Goal: Navigation & Orientation: Find specific page/section

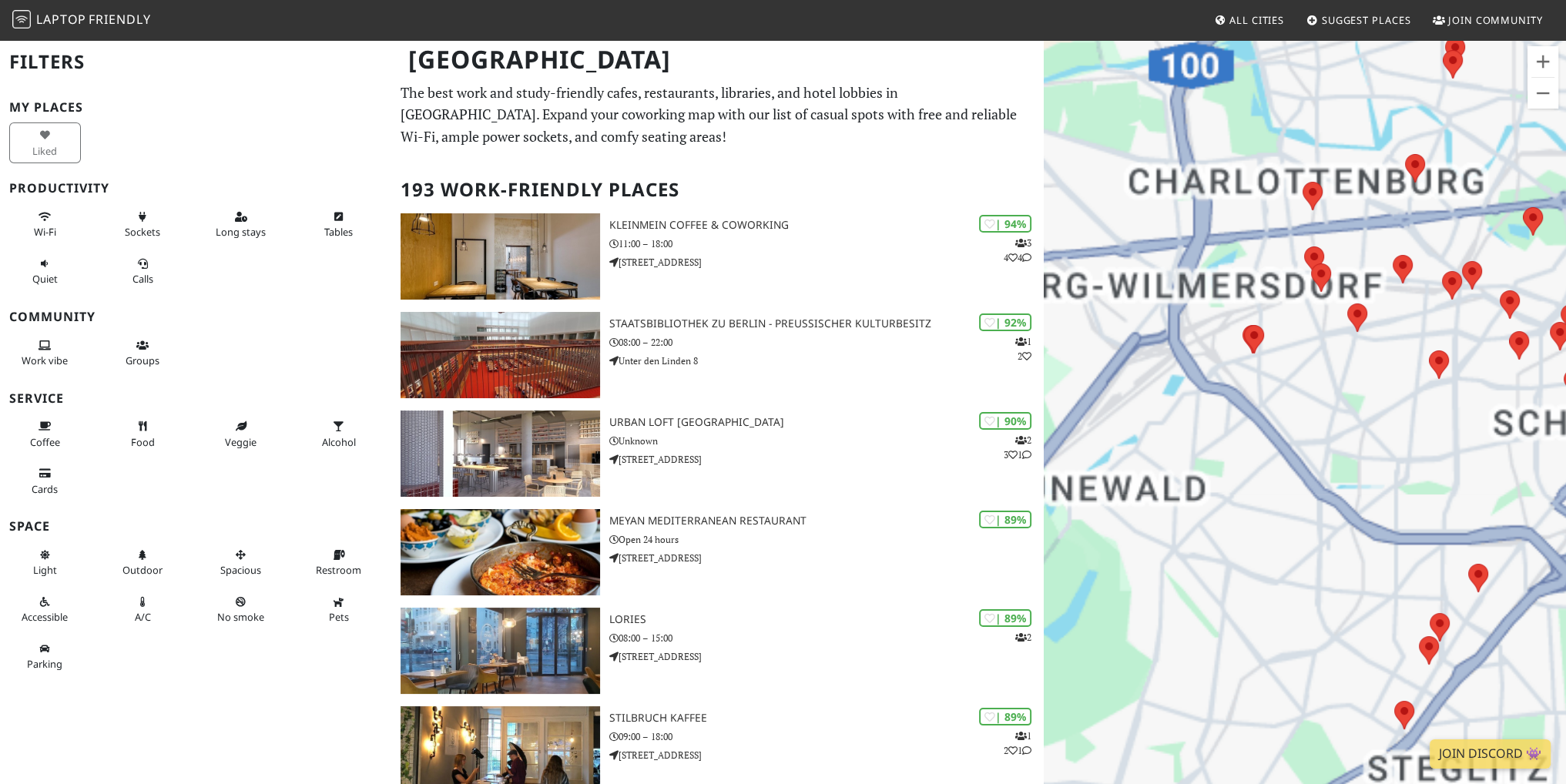
drag, startPoint x: 1334, startPoint y: 442, endPoint x: 1173, endPoint y: 522, distance: 179.8
click at [1173, 522] on div "Para desplazarte, pulsa las teclas de flecha." at bounding box center [1305, 430] width 522 height 784
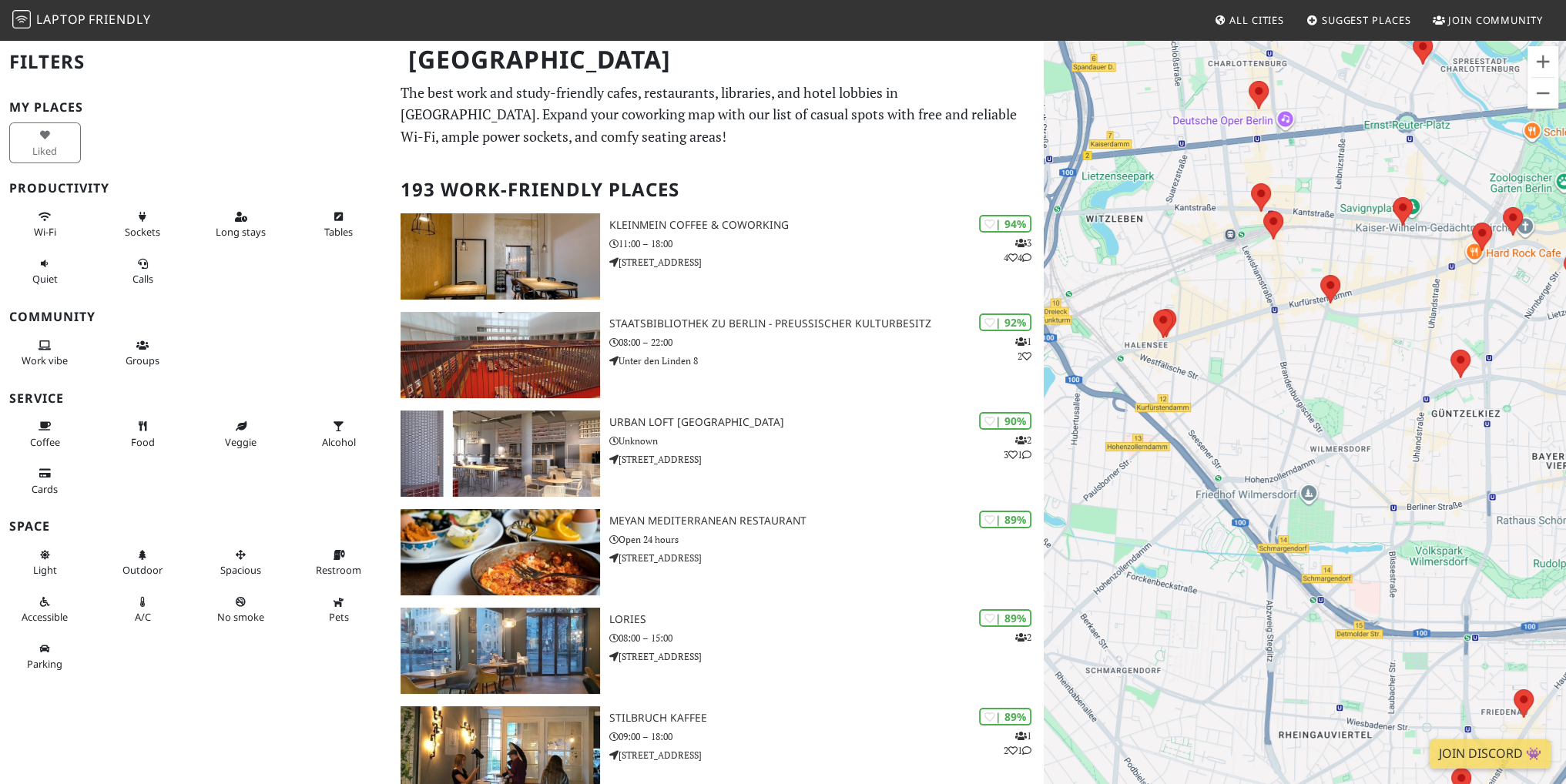
drag, startPoint x: 1326, startPoint y: 400, endPoint x: 1327, endPoint y: 410, distance: 10.0
click at [1327, 410] on div "Para desplazarte, pulsa las teclas de flecha." at bounding box center [1305, 430] width 522 height 784
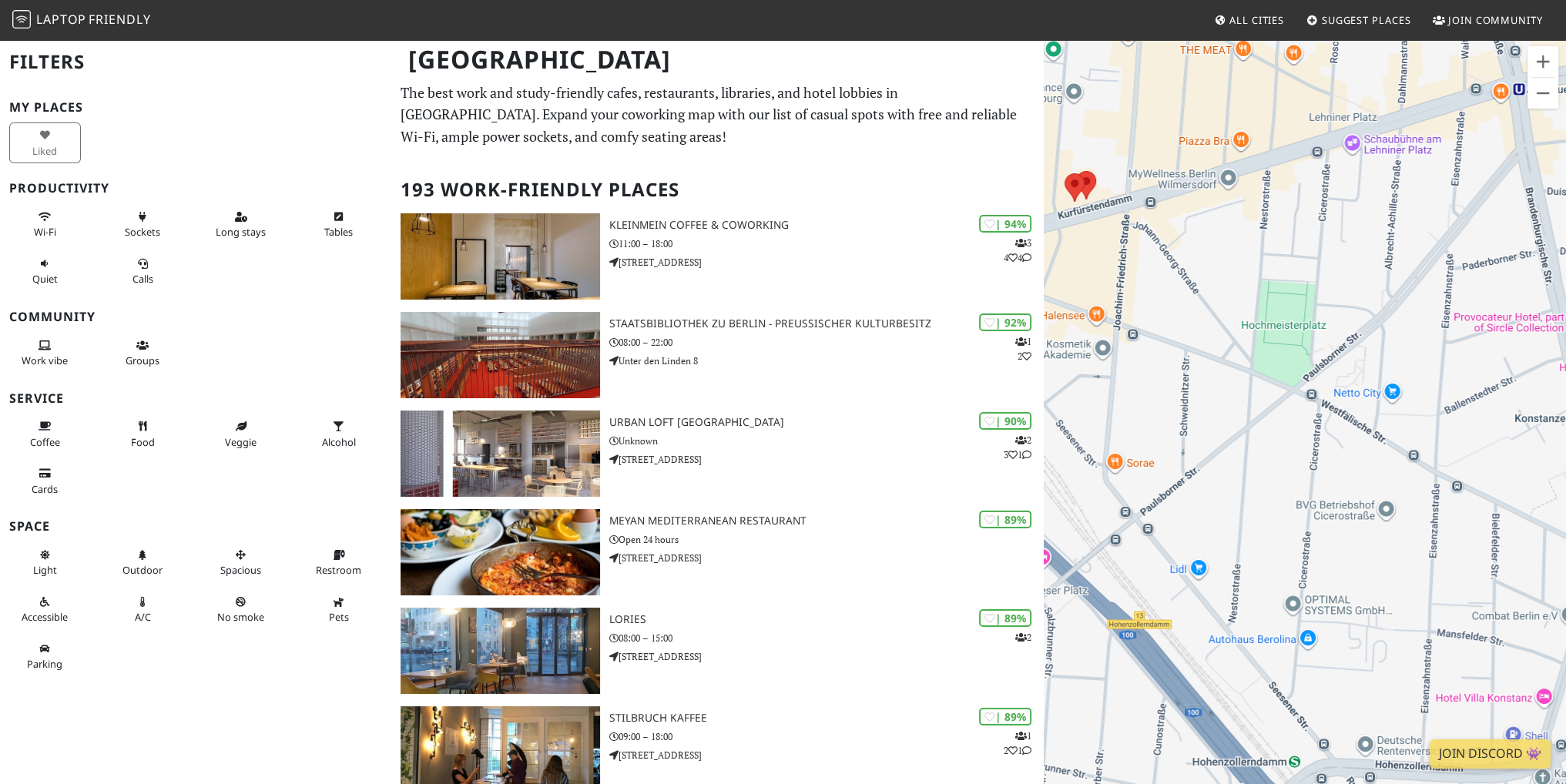
drag, startPoint x: 1124, startPoint y: 350, endPoint x: 1464, endPoint y: 358, distance: 340.1
click at [1464, 358] on div "Para desplazarte, pulsa las teclas de flecha." at bounding box center [1305, 430] width 522 height 784
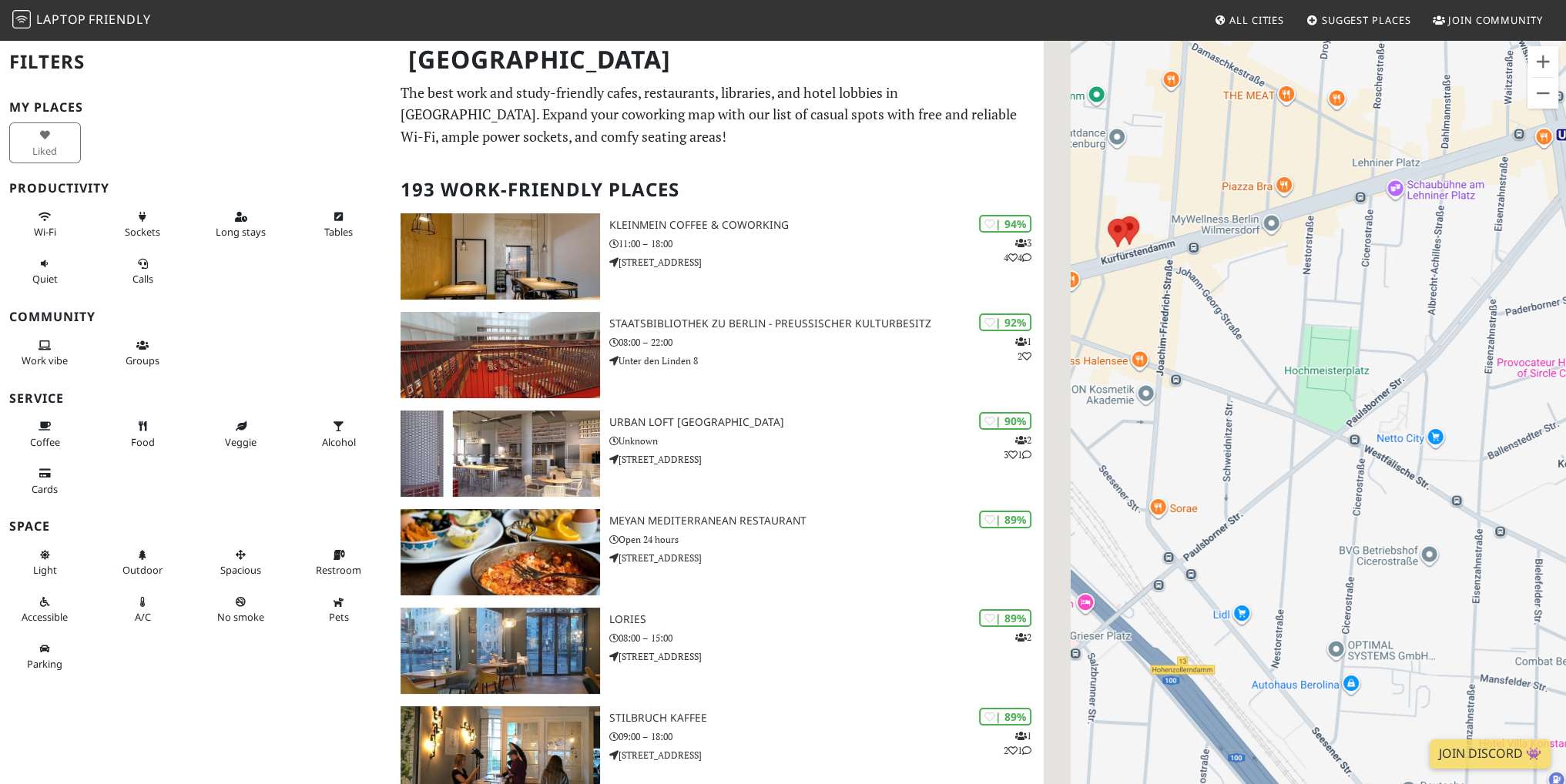
drag, startPoint x: 1156, startPoint y: 346, endPoint x: 1170, endPoint y: 363, distance: 22.0
click at [1170, 363] on div "Para desplazarte, pulsa las teclas de flecha." at bounding box center [1305, 430] width 522 height 784
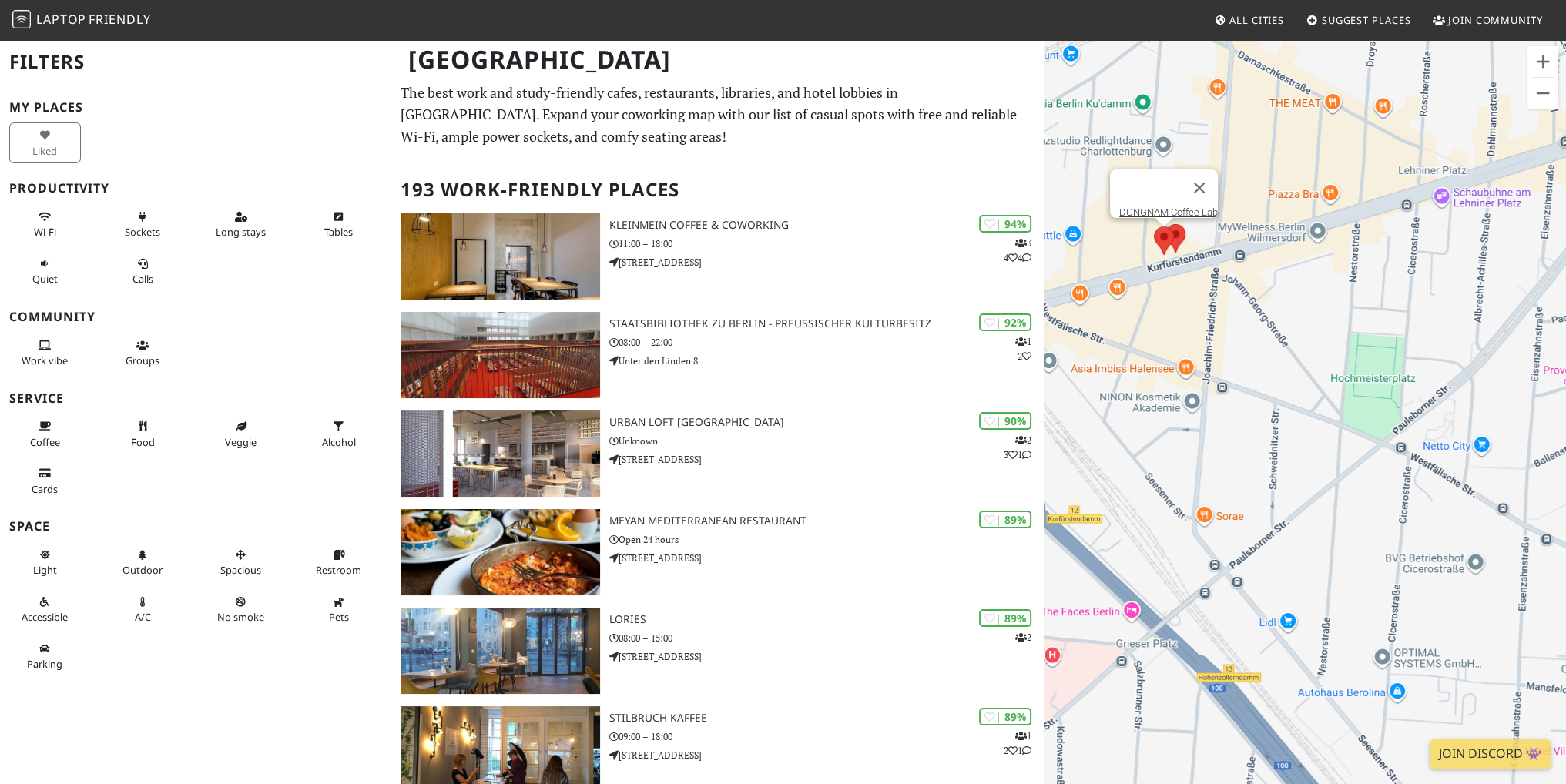
click at [1153, 227] on area at bounding box center [1153, 227] width 0 height 0
click at [1207, 183] on button "Cerrar" at bounding box center [1199, 187] width 37 height 37
click at [1165, 224] on area at bounding box center [1165, 224] width 0 height 0
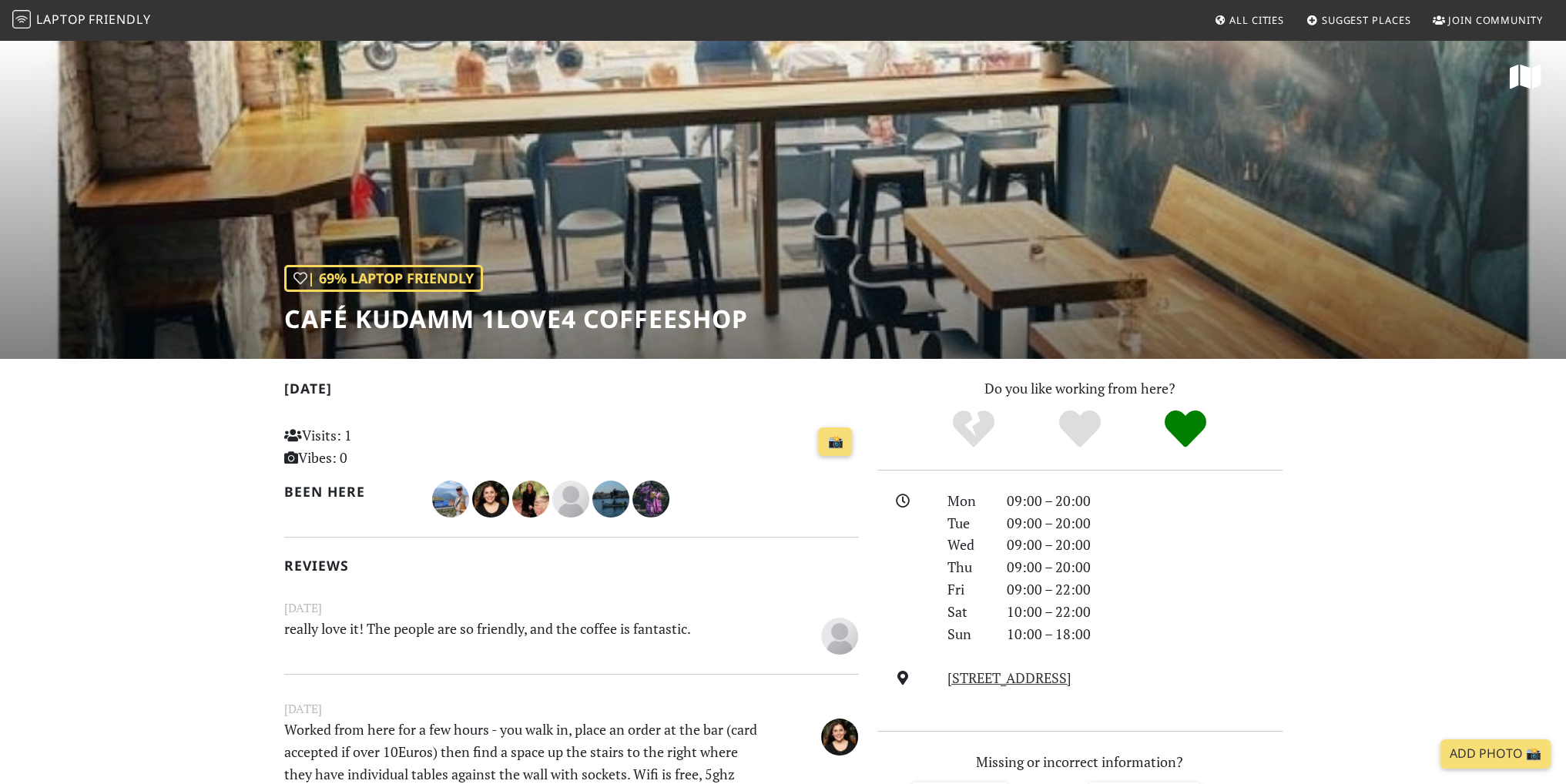
click at [572, 319] on h1 "Café Kudamm 1love4 Coffeeshop" at bounding box center [516, 318] width 463 height 29
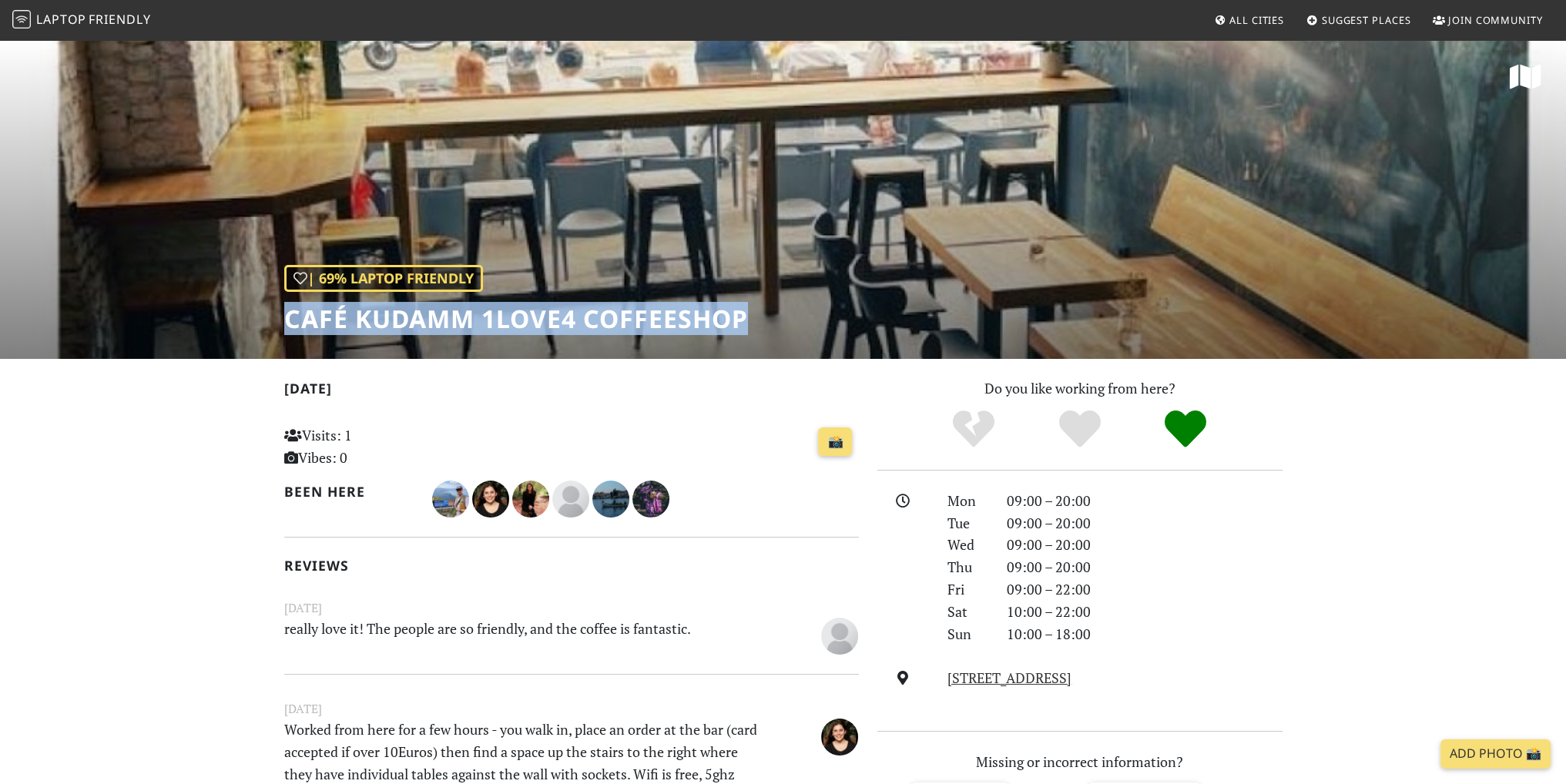
click at [572, 319] on h1 "Café Kudamm 1love4 Coffeeshop" at bounding box center [516, 318] width 463 height 29
copy div "Café Kudamm 1love4 Coffeeshop"
